Goal: Information Seeking & Learning: Learn about a topic

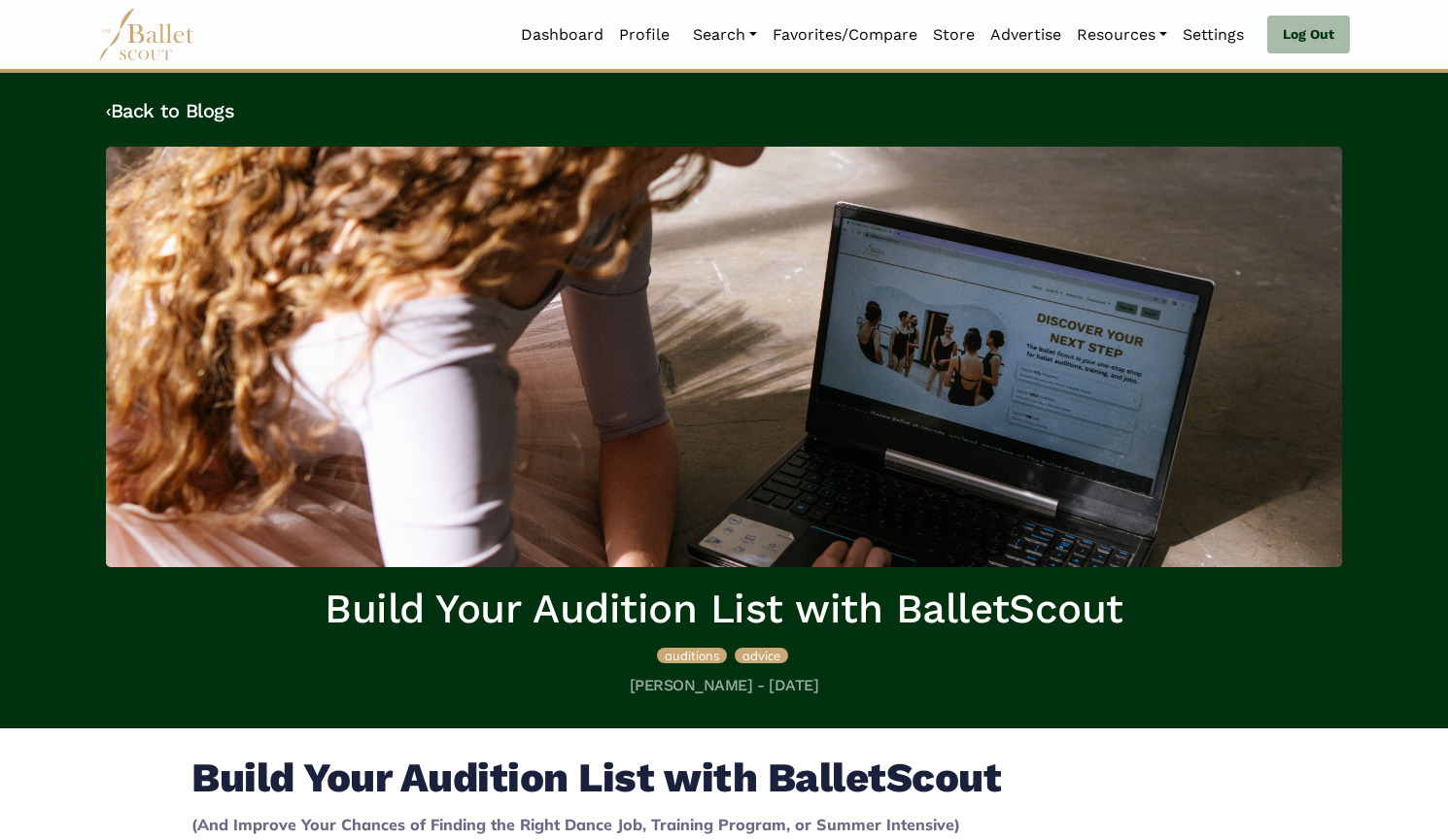
scroll to position [70, 0]
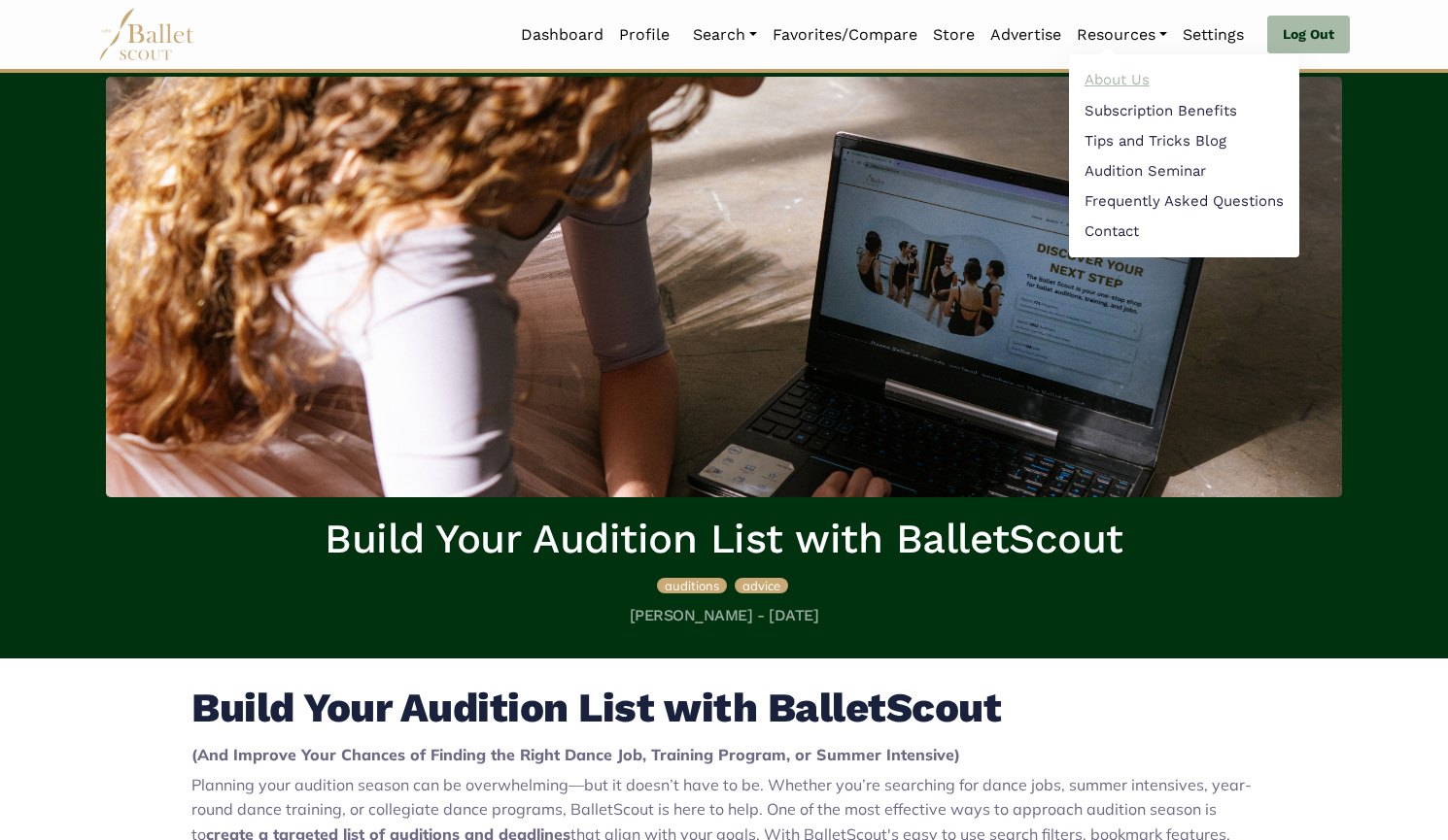
click at [1093, 86] on link "About Us" at bounding box center [1184, 80] width 230 height 31
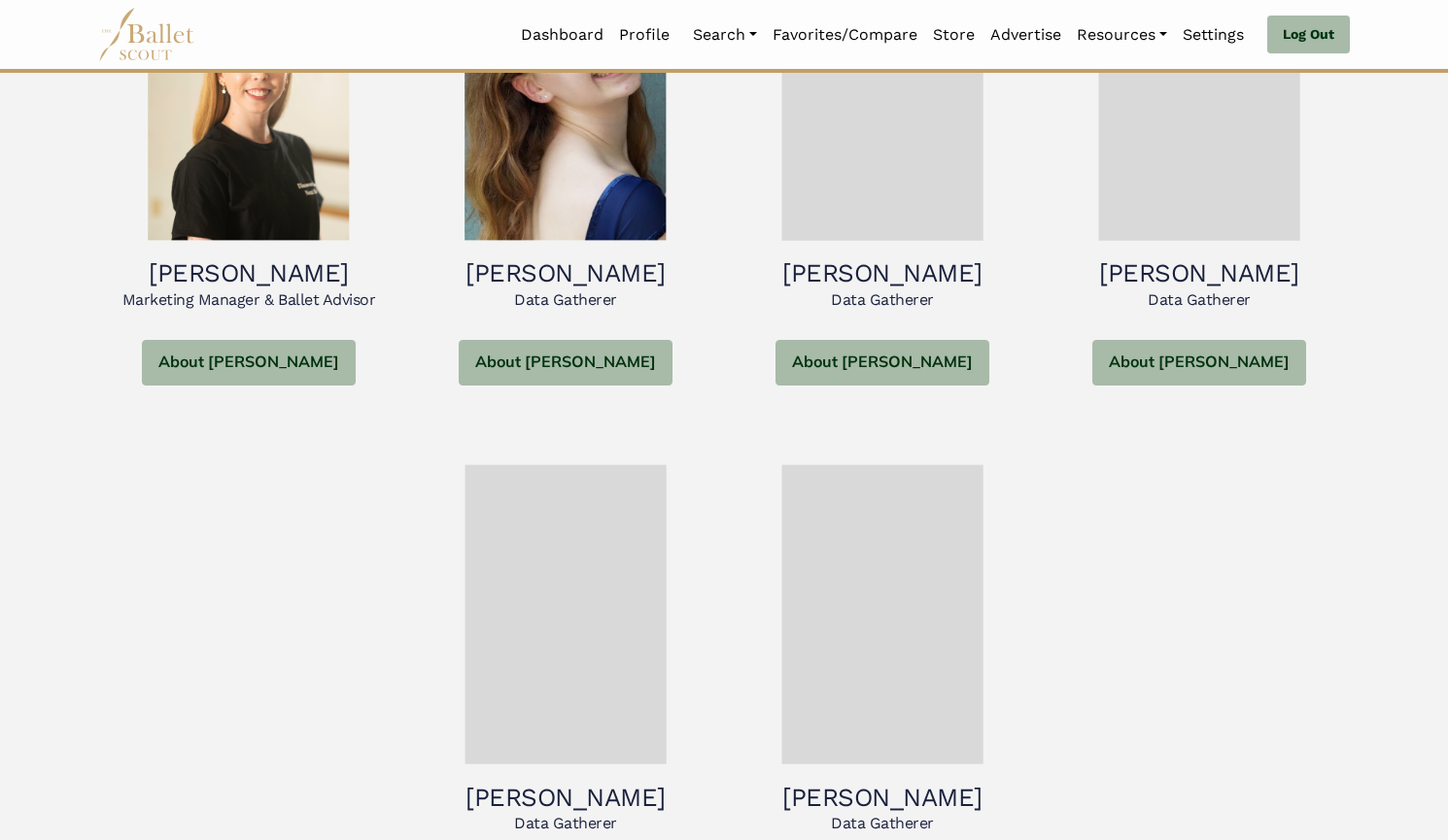
scroll to position [1454, 0]
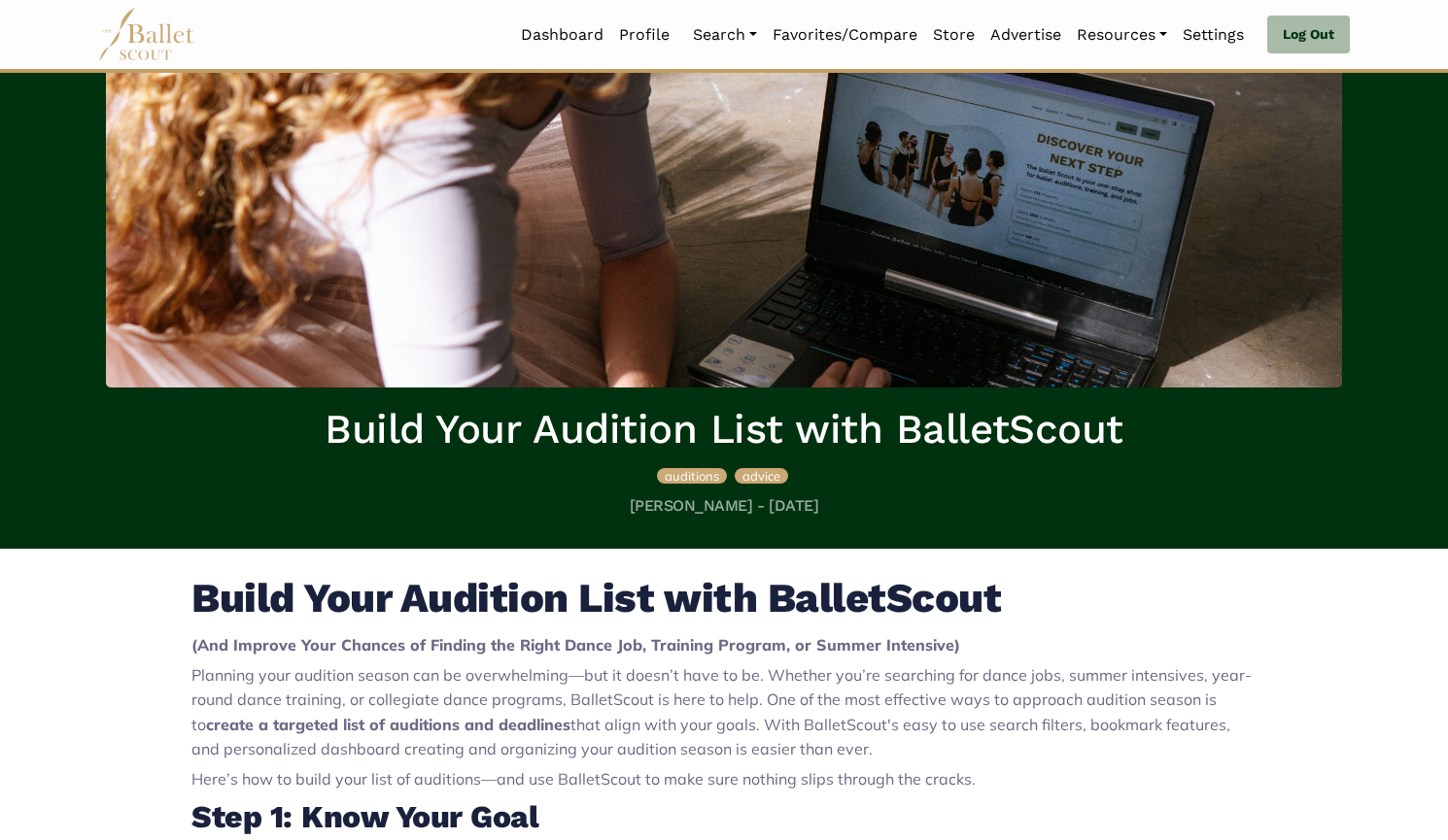
scroll to position [176, 0]
